Goal: Task Accomplishment & Management: Use online tool/utility

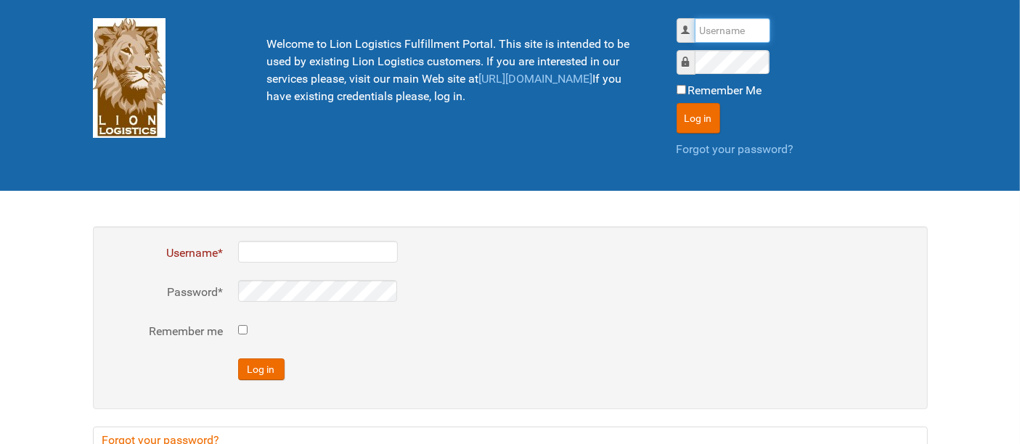
click at [706, 36] on input "Username" at bounding box center [732, 30] width 75 height 25
type input "al"
click at [677, 103] on button "Log in" at bounding box center [699, 118] width 44 height 30
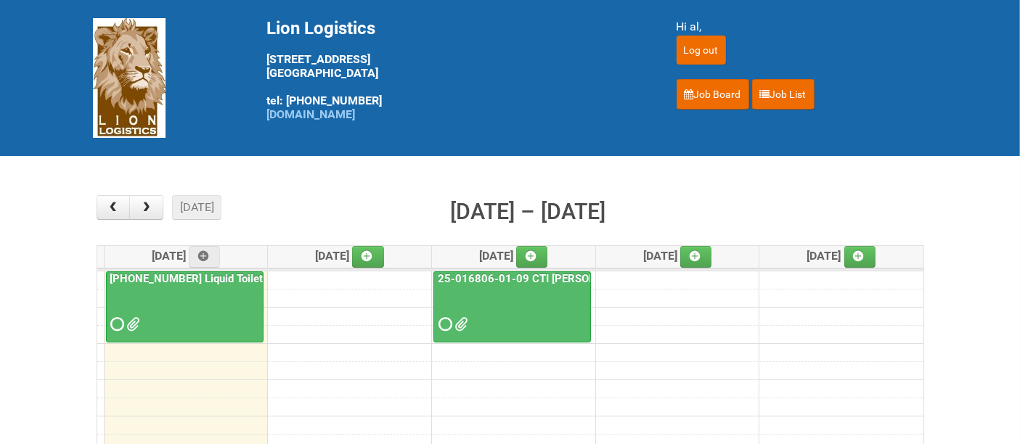
click at [175, 307] on div at bounding box center [184, 311] width 155 height 47
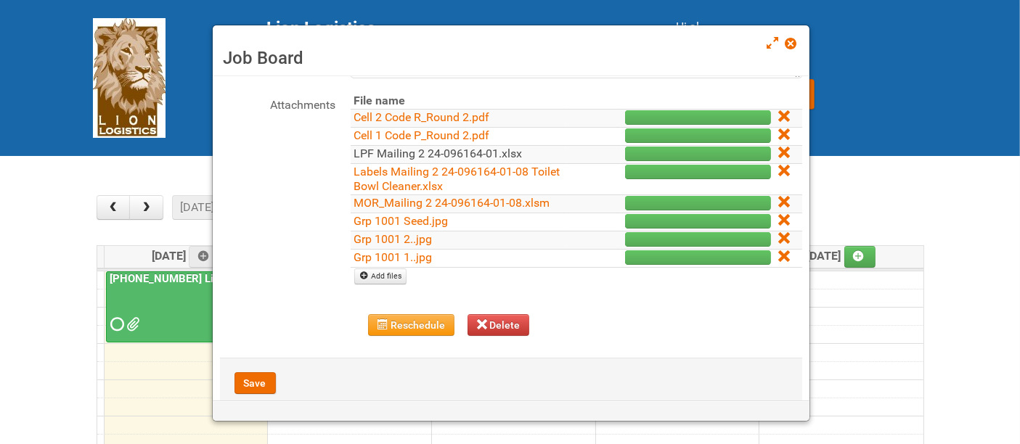
scroll to position [209, 0]
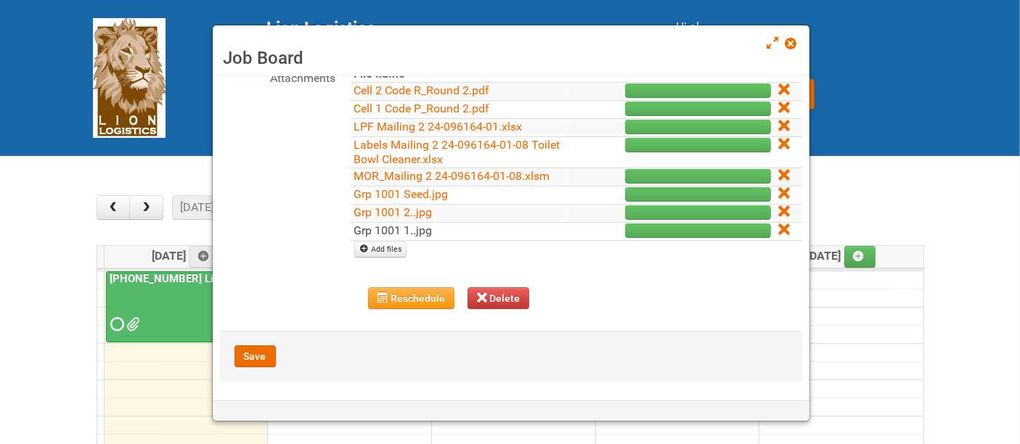
click at [394, 226] on link "Grp 1001 1..jpg" at bounding box center [393, 231] width 78 height 14
click at [415, 210] on link "Grp 1001 2..jpg" at bounding box center [393, 212] width 78 height 14
click at [405, 192] on link "Grp 1001 Seed.jpg" at bounding box center [401, 194] width 94 height 14
drag, startPoint x: 772, startPoint y: 231, endPoint x: 581, endPoint y: 57, distance: 258.0
click at [778, 230] on icon at bounding box center [783, 229] width 10 height 10
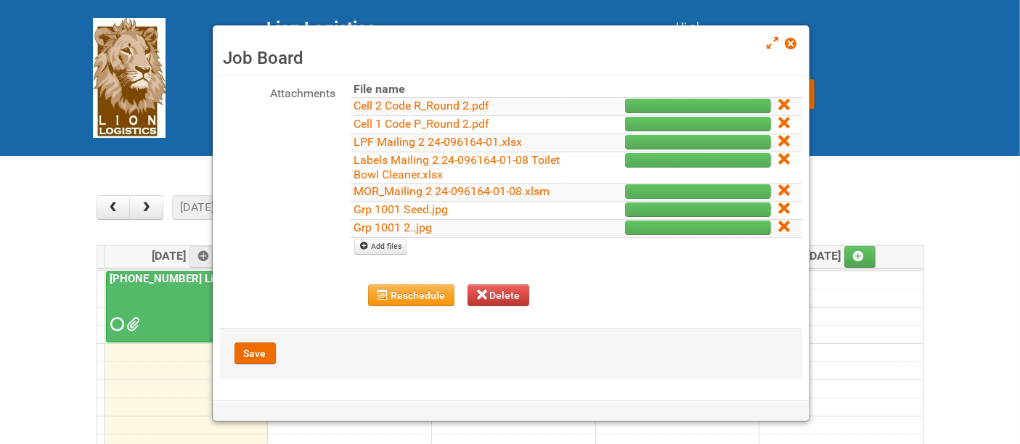
scroll to position [191, 0]
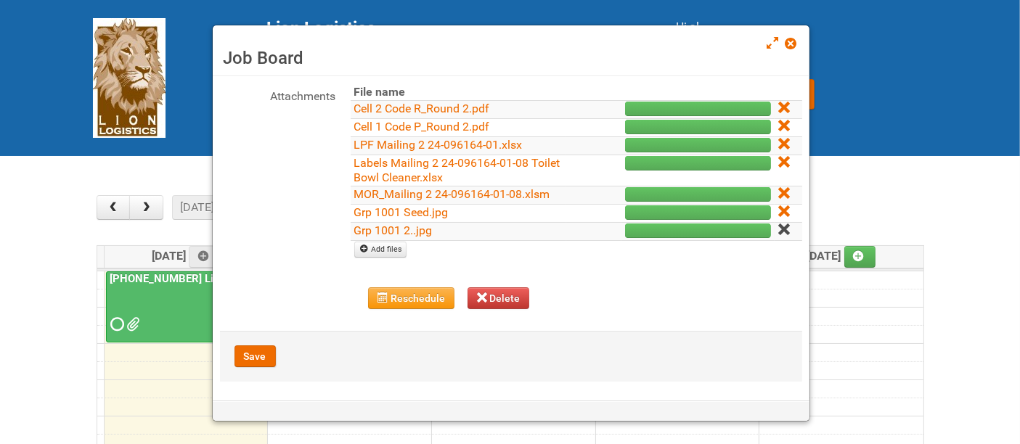
click at [778, 229] on icon at bounding box center [783, 229] width 10 height 10
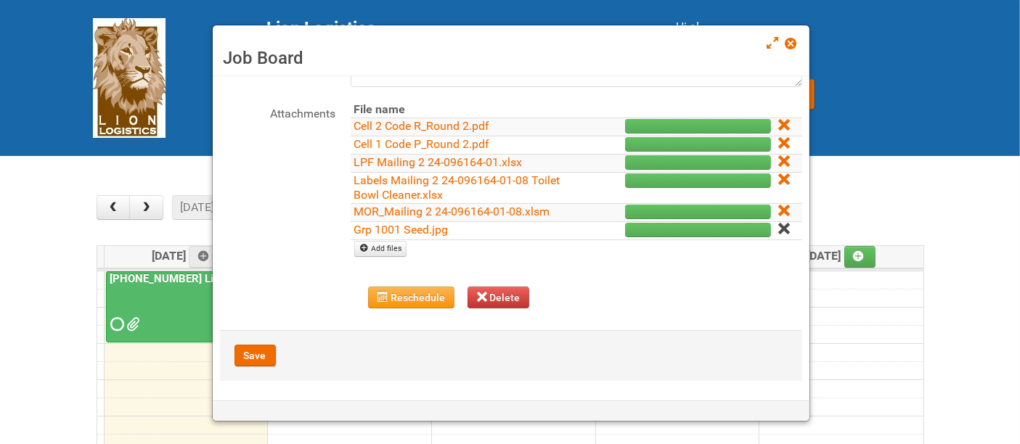
click at [778, 227] on link at bounding box center [784, 230] width 13 height 14
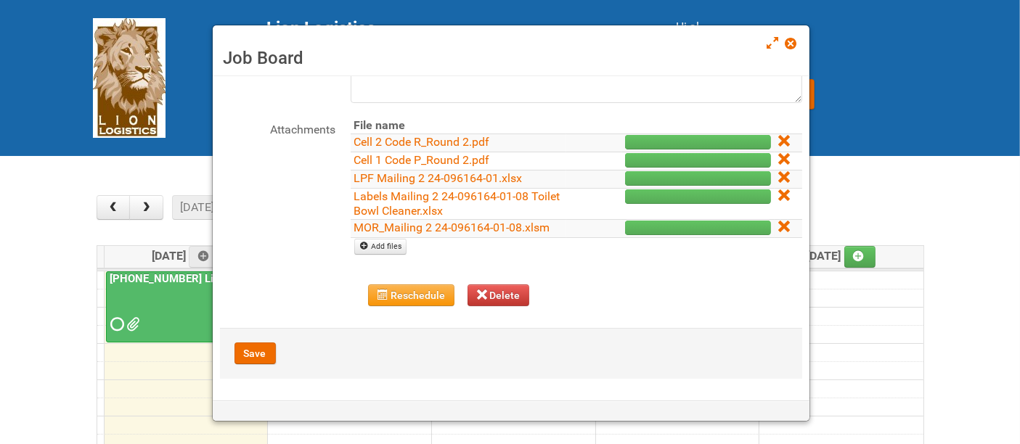
scroll to position [155, 0]
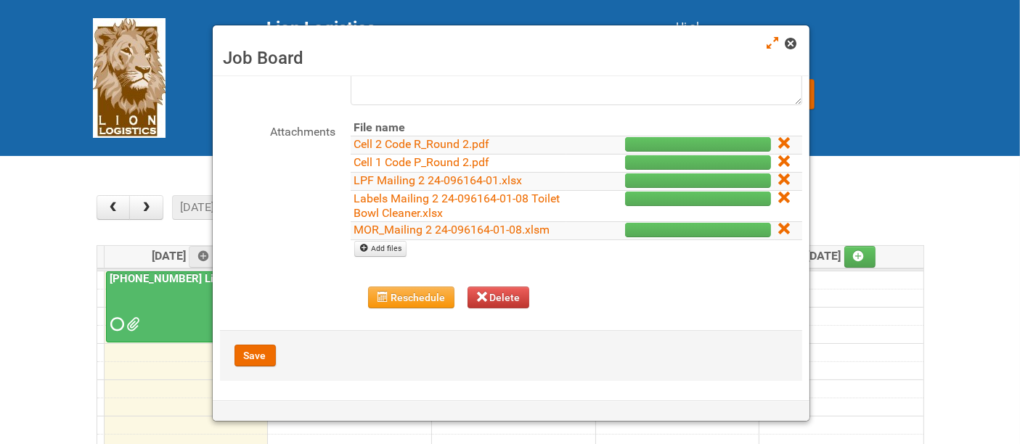
click at [787, 41] on span at bounding box center [790, 43] width 10 height 10
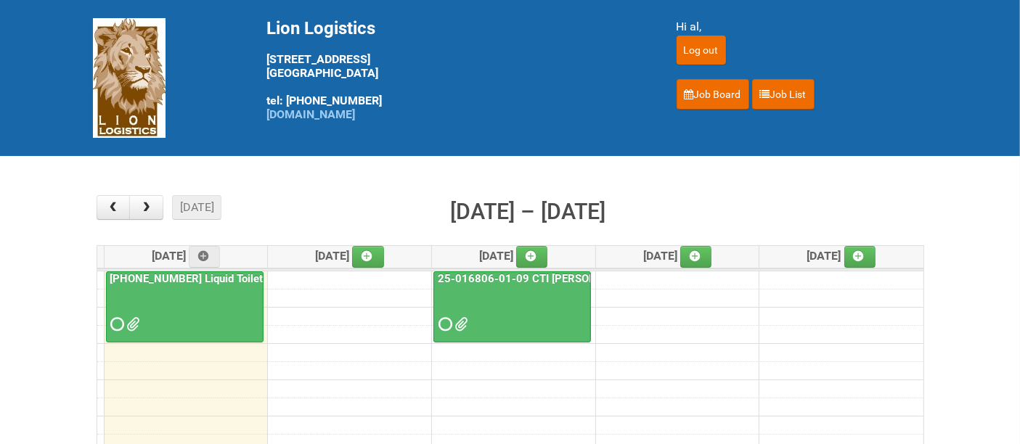
click at [167, 310] on div at bounding box center [184, 311] width 155 height 47
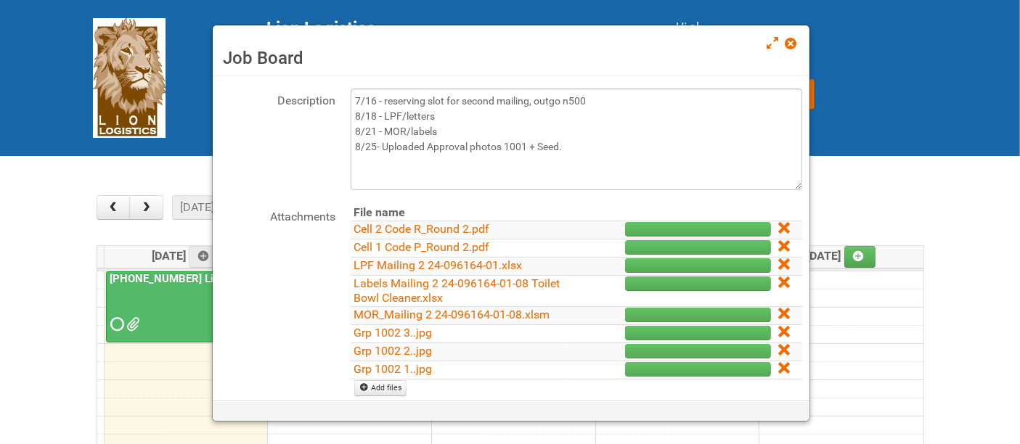
scroll to position [209, 0]
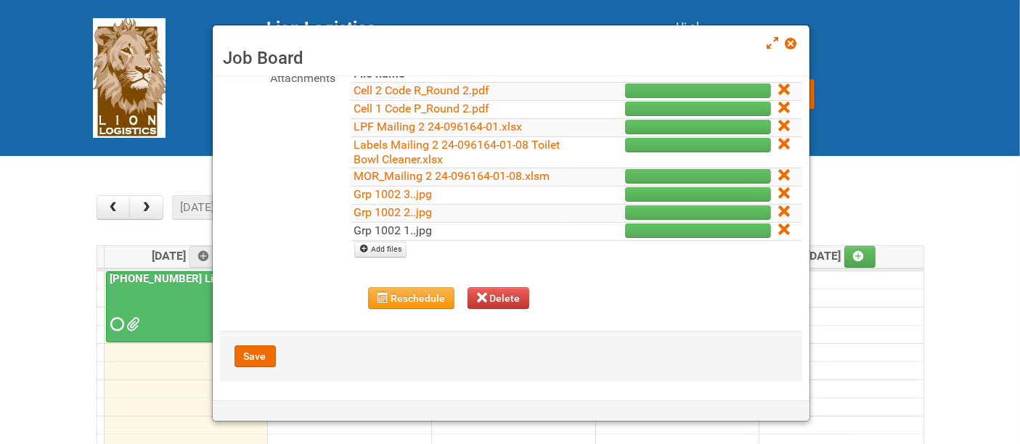
click at [421, 225] on link "Grp 1002 1..jpg" at bounding box center [393, 231] width 78 height 14
click at [422, 211] on link "Grp 1002 2..jpg" at bounding box center [393, 212] width 78 height 14
click at [401, 192] on link "Grp 1002 3..jpg" at bounding box center [393, 194] width 78 height 14
click at [778, 224] on icon at bounding box center [783, 229] width 10 height 10
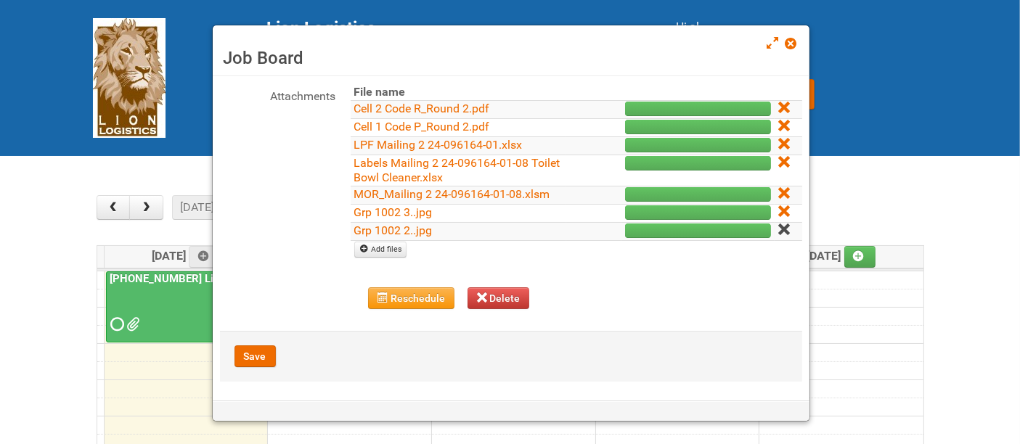
click at [778, 226] on icon at bounding box center [783, 229] width 10 height 10
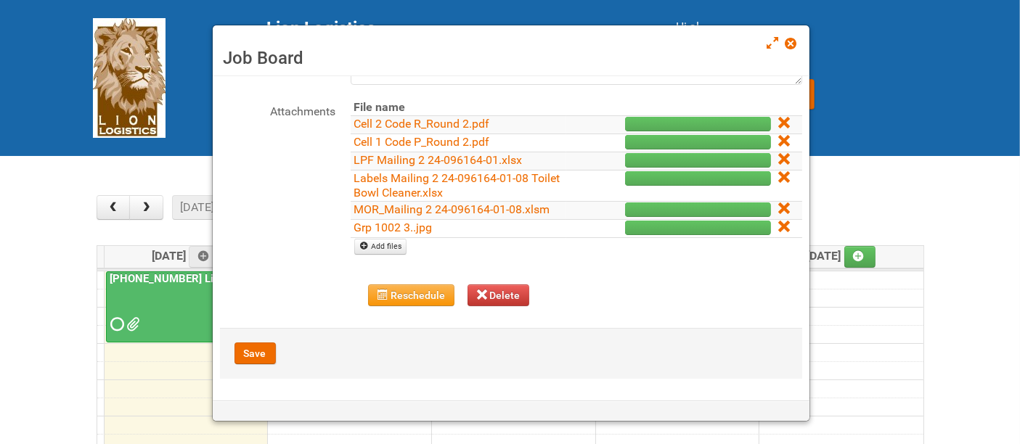
scroll to position [173, 0]
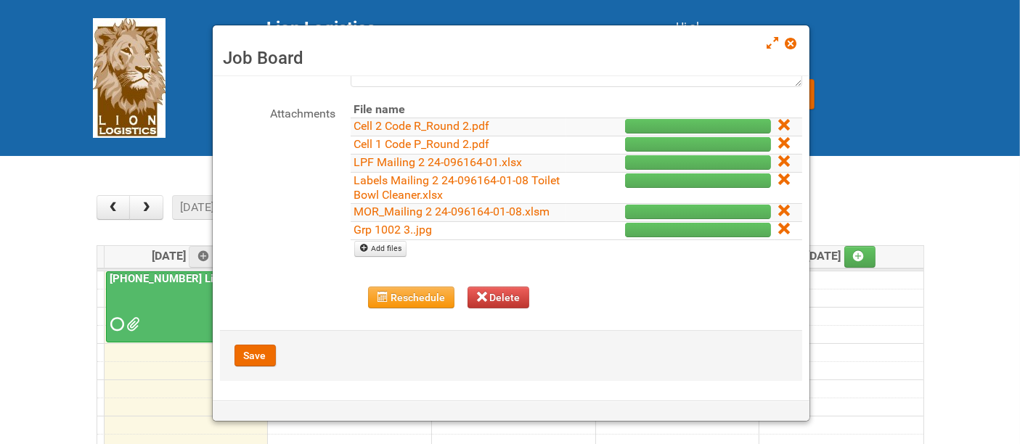
click at [774, 234] on td at bounding box center [787, 230] width 27 height 18
click at [778, 229] on icon at bounding box center [783, 229] width 10 height 10
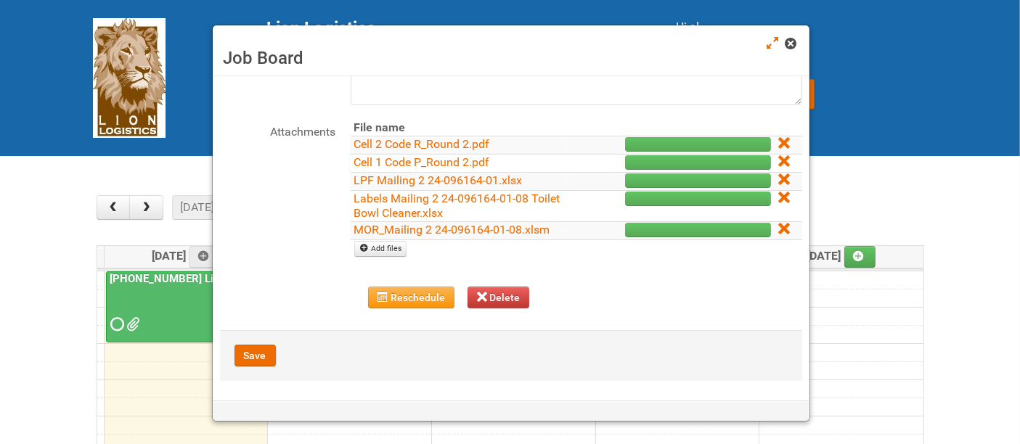
click at [787, 49] on span at bounding box center [790, 43] width 10 height 10
